Goal: Transaction & Acquisition: Purchase product/service

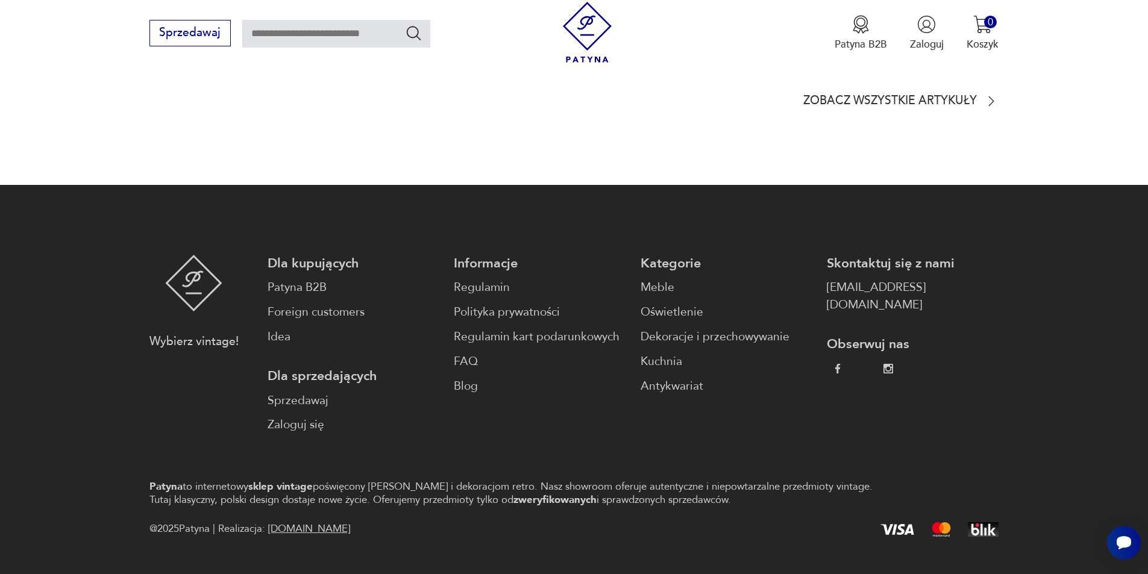
scroll to position [3460, 0]
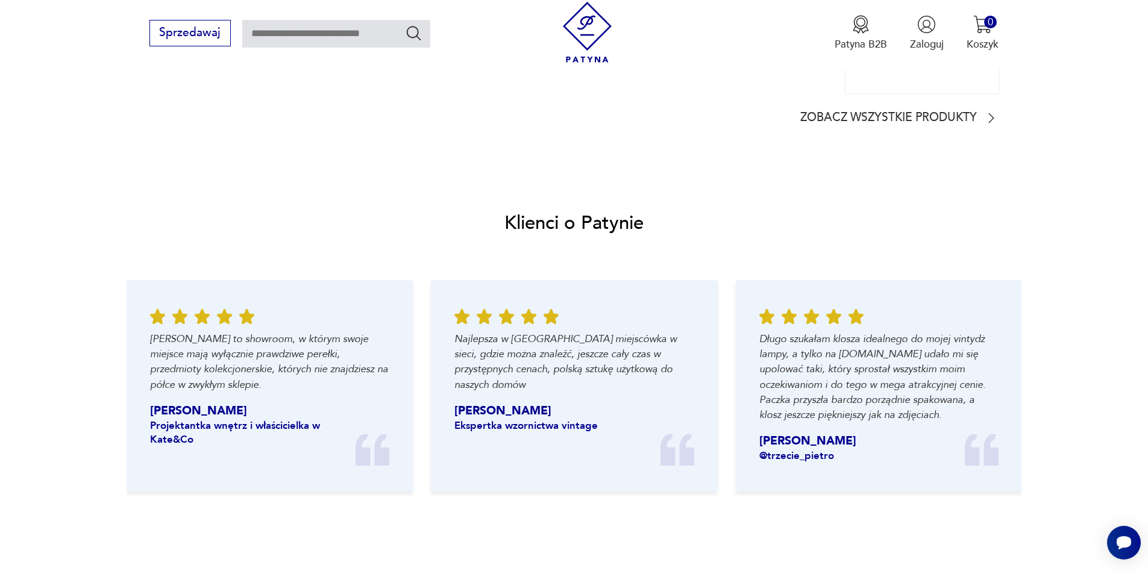
scroll to position [1446, 0]
